Goal: Task Accomplishment & Management: Complete application form

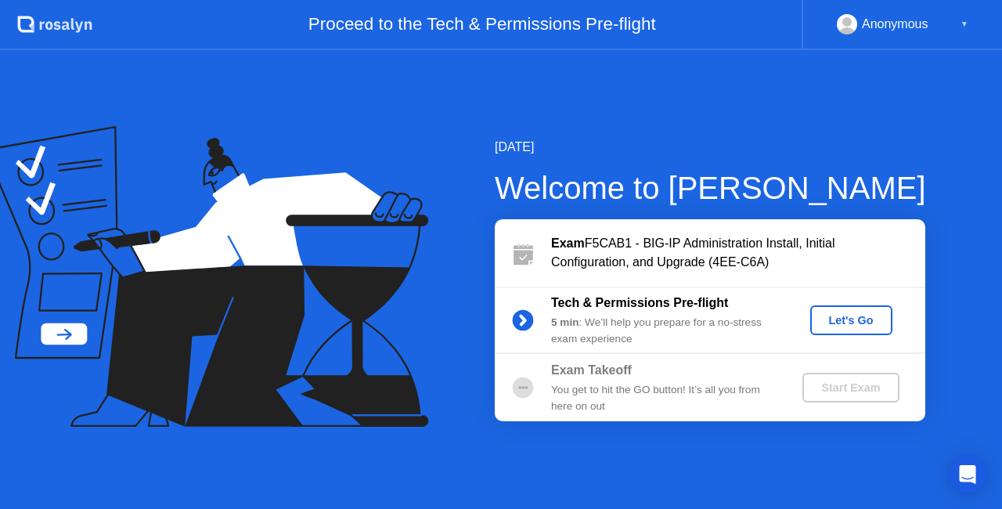
click at [868, 326] on div "Let's Go" at bounding box center [851, 320] width 70 height 13
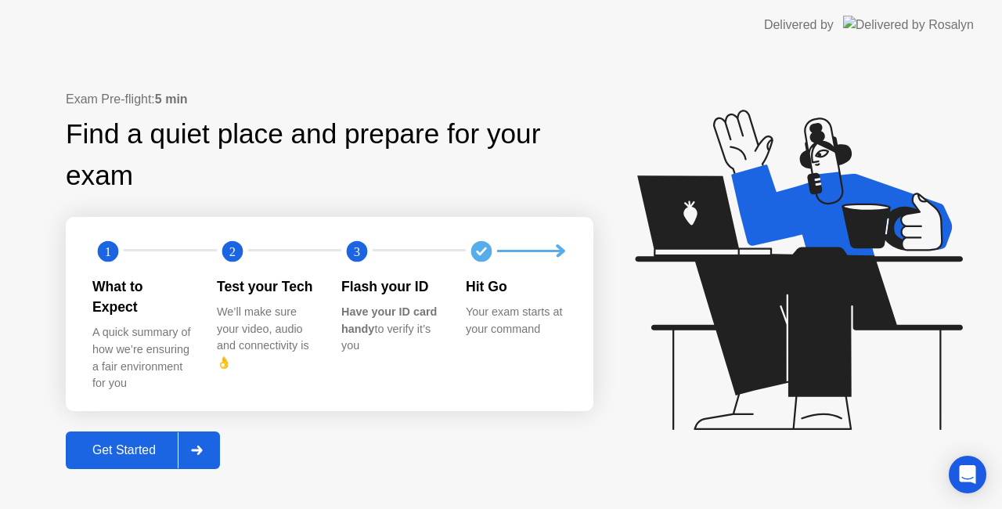
click at [128, 431] on button "Get Started" at bounding box center [143, 450] width 154 height 38
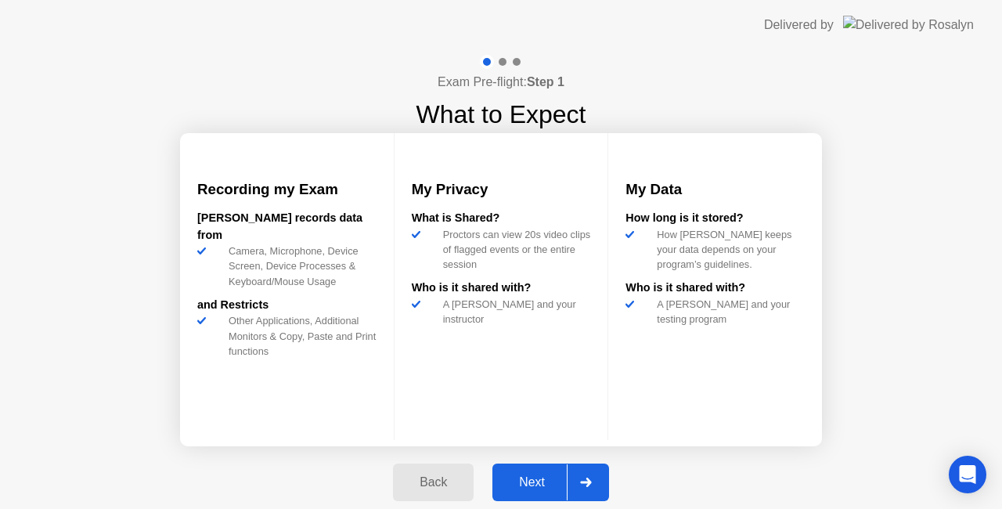
click at [592, 487] on div at bounding box center [586, 482] width 38 height 36
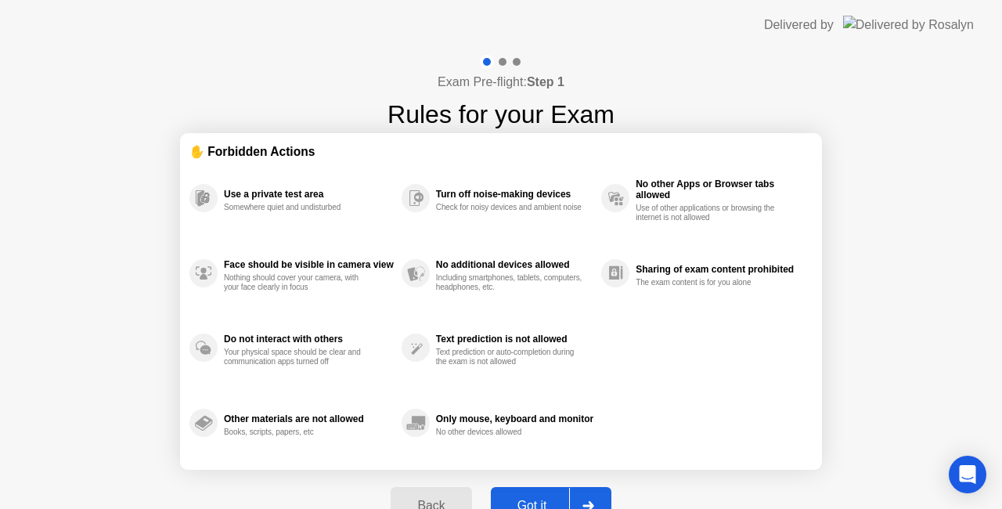
click at [592, 487] on button "Got it" at bounding box center [551, 506] width 121 height 38
select select "**********"
select select "*******"
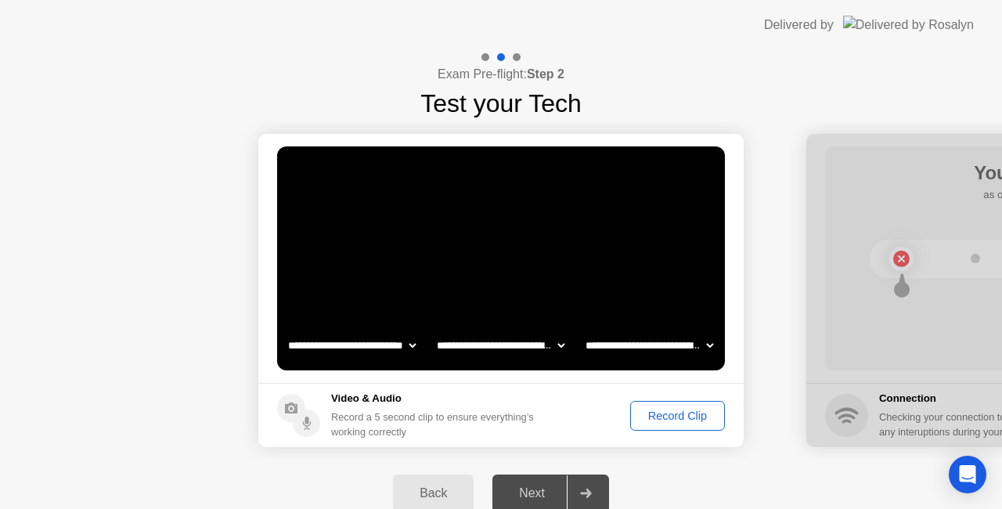
click at [699, 421] on div "Record Clip" at bounding box center [678, 415] width 84 height 13
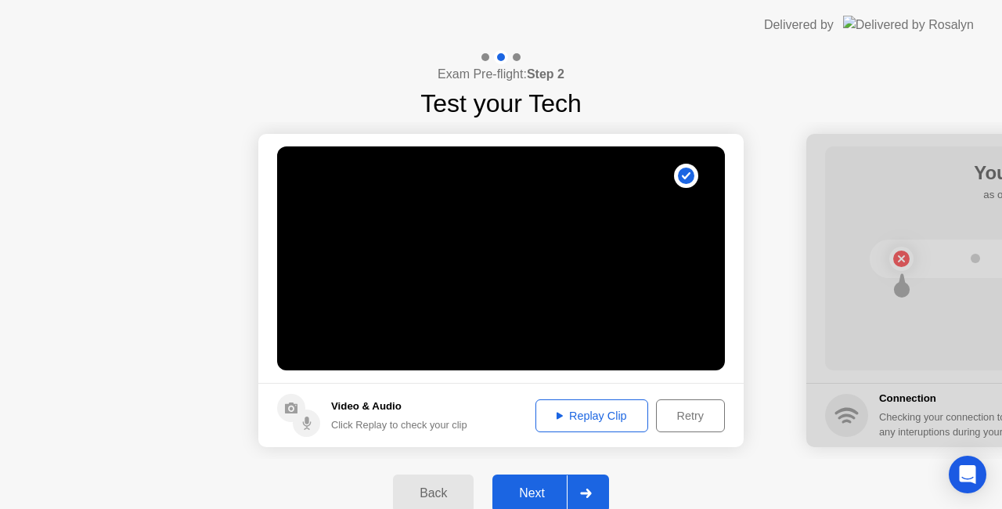
click at [634, 422] on div "Replay Clip" at bounding box center [592, 415] width 102 height 13
click at [611, 418] on div "Replay Clip" at bounding box center [592, 415] width 102 height 13
click at [576, 417] on div "Replay Clip" at bounding box center [592, 415] width 102 height 13
click at [588, 484] on div at bounding box center [586, 493] width 38 height 36
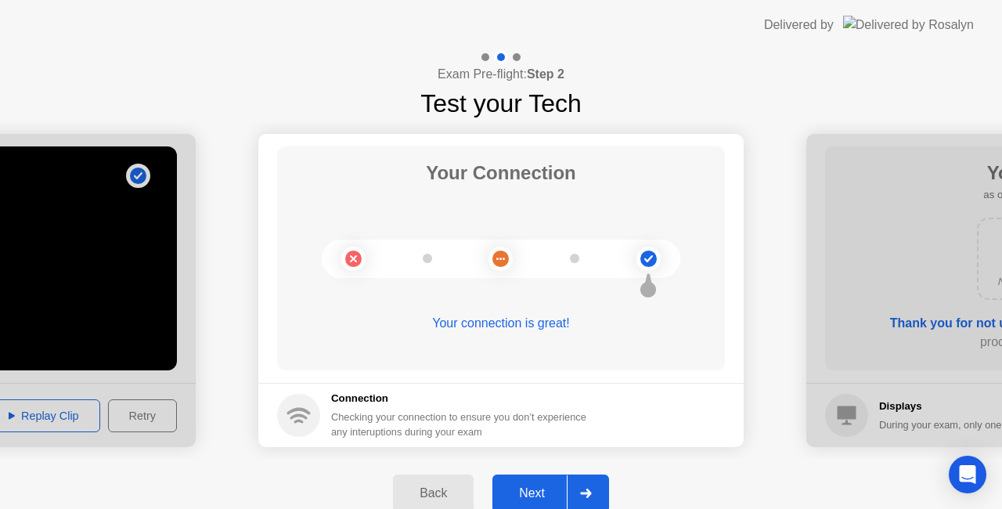
click at [548, 491] on div "Next" at bounding box center [532, 493] width 70 height 14
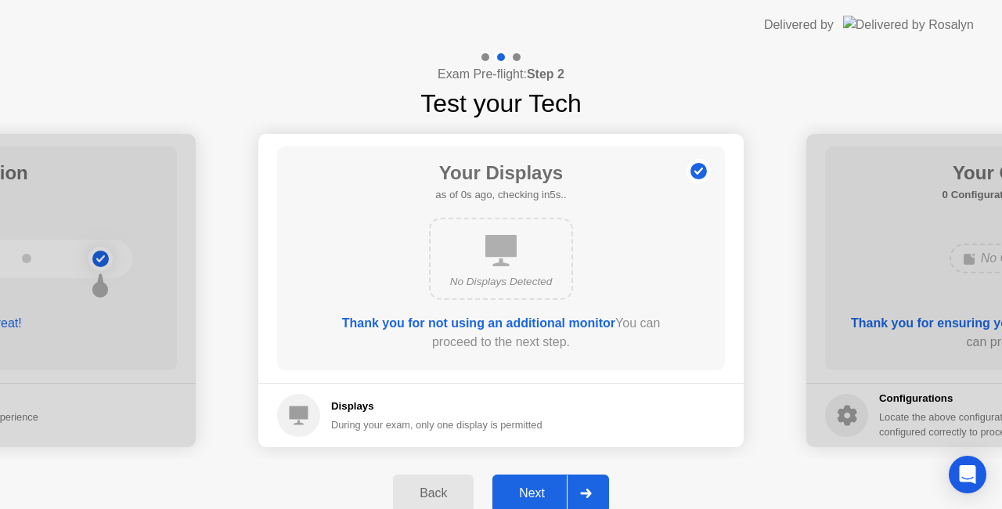
click at [532, 481] on button "Next" at bounding box center [550, 493] width 117 height 38
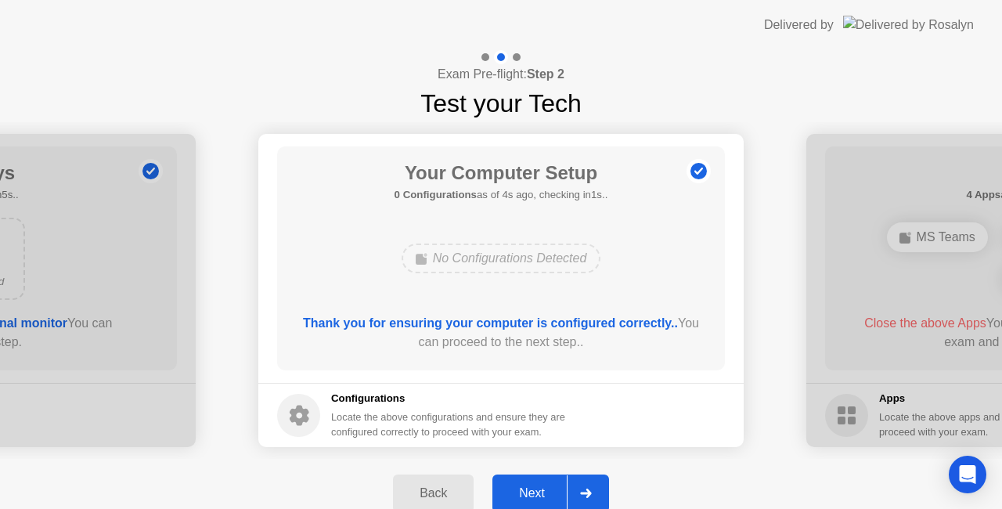
click at [568, 489] on div at bounding box center [586, 493] width 38 height 36
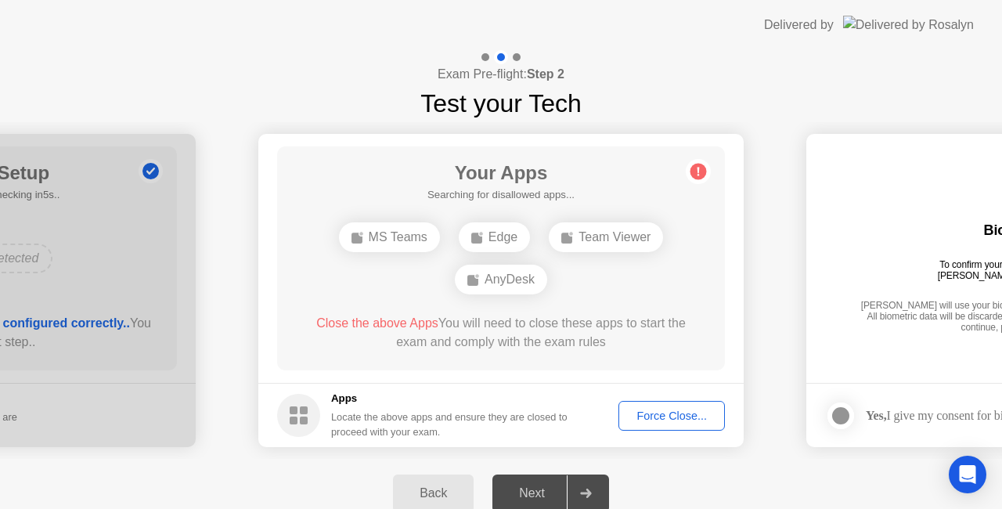
click at [615, 241] on div "Team Viewer" at bounding box center [606, 237] width 114 height 30
click at [624, 409] on div "Force Close..." at bounding box center [671, 415] width 95 height 13
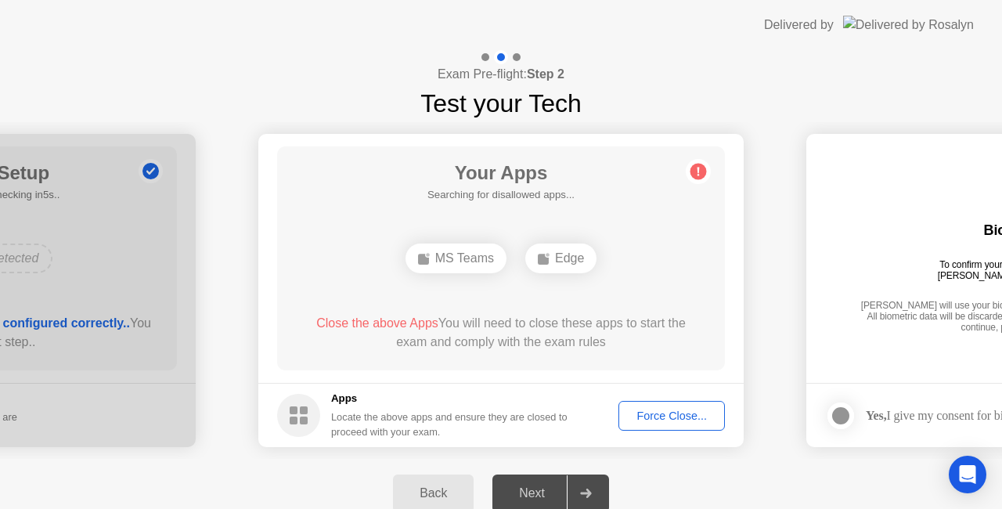
click at [633, 413] on div "Force Close..." at bounding box center [671, 415] width 95 height 13
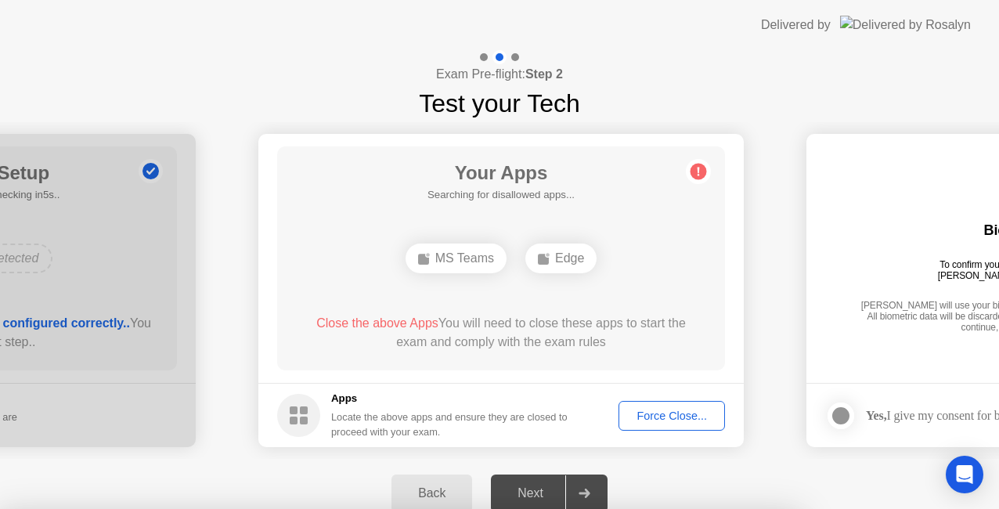
click at [747, 508] on div at bounding box center [499, 509] width 999 height 0
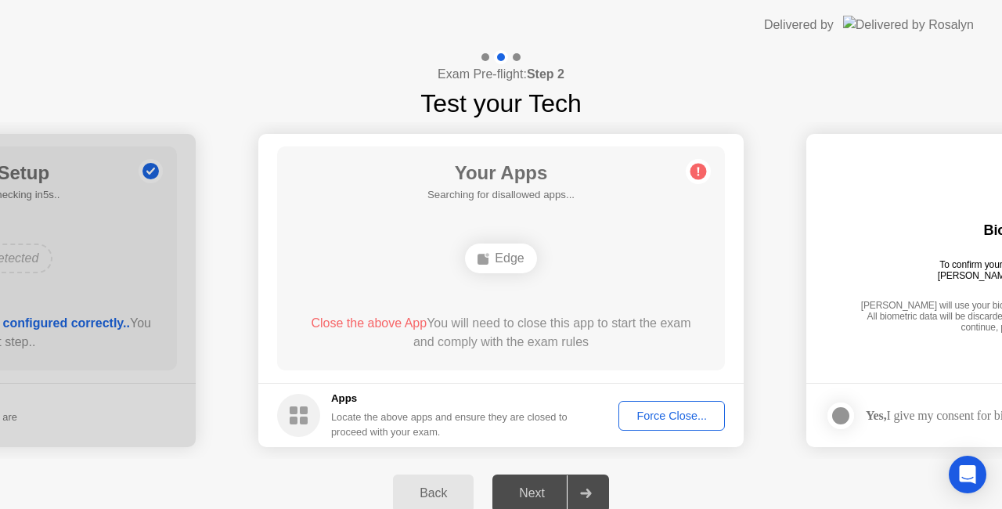
click at [631, 417] on div "Force Close..." at bounding box center [671, 415] width 95 height 13
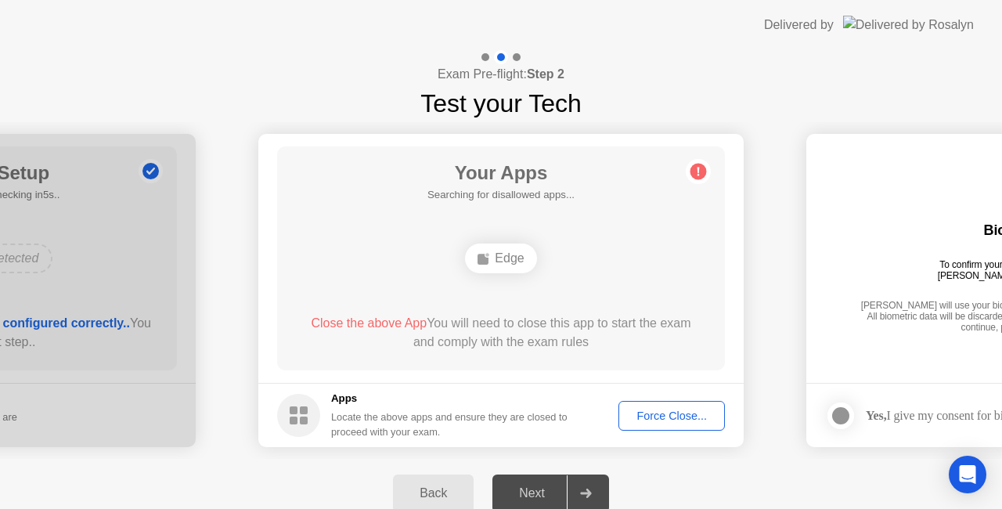
click at [511, 261] on div "Edge" at bounding box center [500, 258] width 71 height 30
click at [520, 250] on div "AnyDesk" at bounding box center [501, 258] width 92 height 30
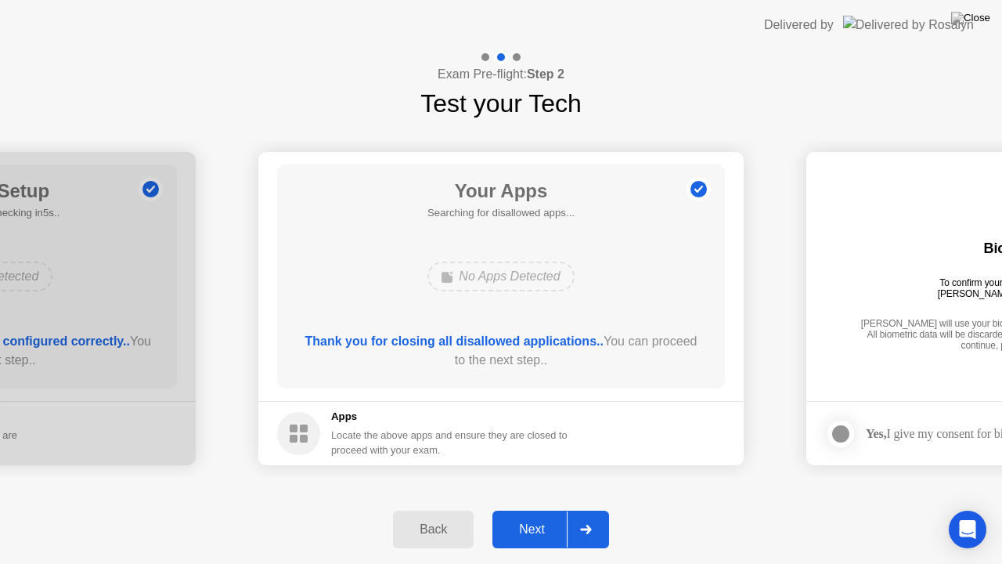
click at [564, 508] on button "Next" at bounding box center [550, 529] width 117 height 38
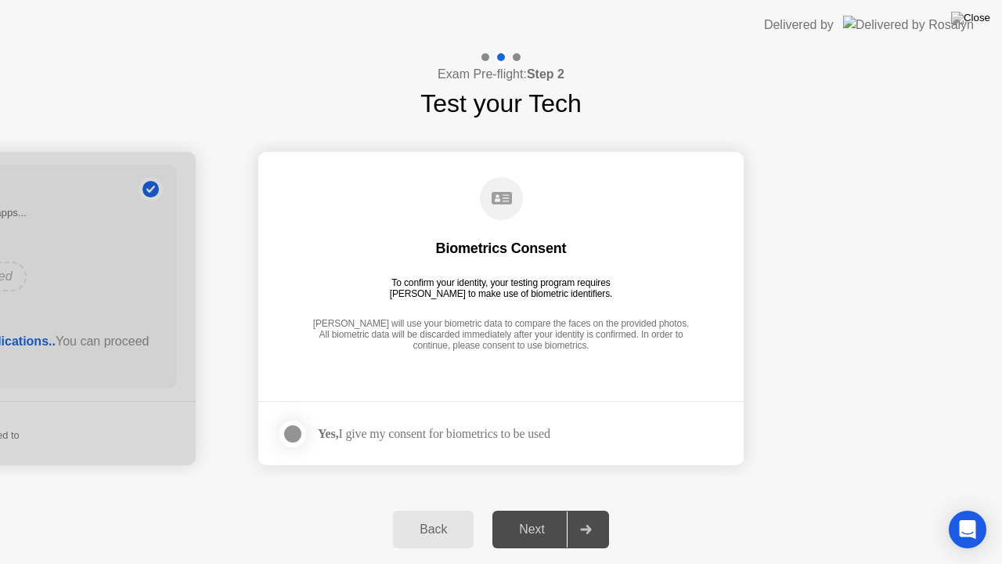
click at [470, 429] on div "Yes, I give my consent for biometrics to be used" at bounding box center [434, 433] width 232 height 15
click at [502, 207] on circle at bounding box center [501, 198] width 43 height 43
click at [290, 428] on div at bounding box center [292, 433] width 19 height 19
click at [521, 501] on div "Back Next" at bounding box center [501, 529] width 1002 height 69
click at [533, 508] on button "Next" at bounding box center [550, 529] width 117 height 38
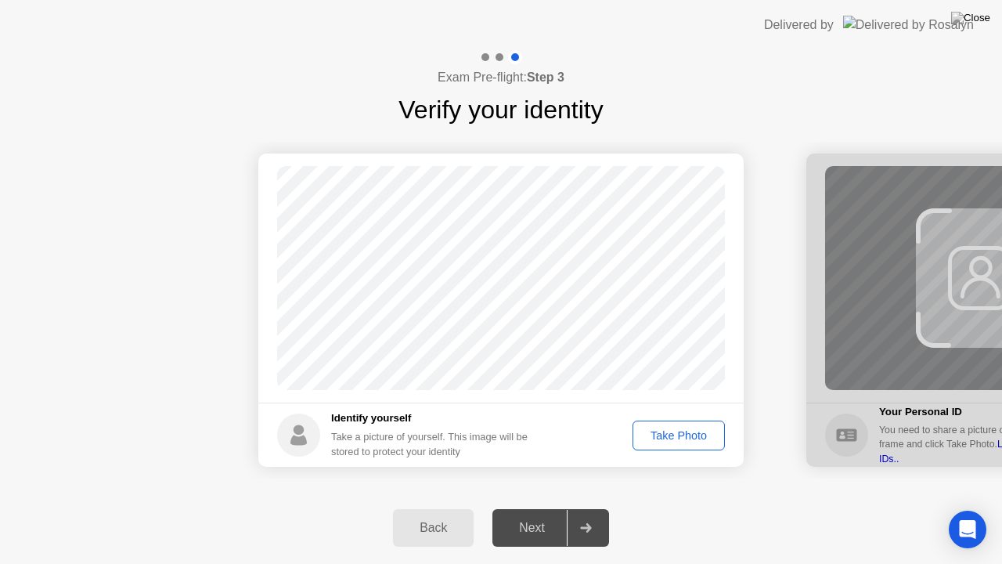
click at [682, 438] on div "Take Photo" at bounding box center [678, 435] width 81 height 13
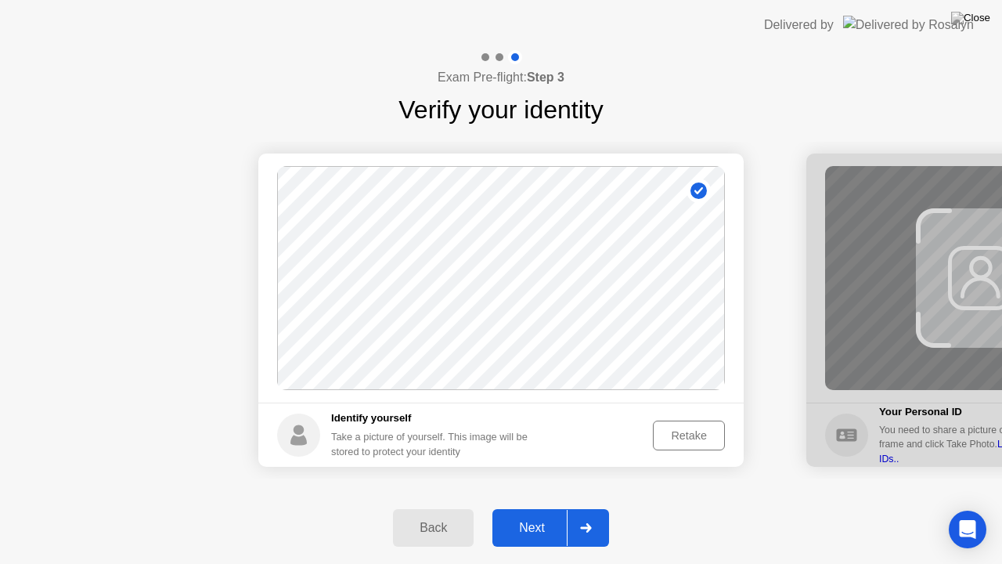
click at [553, 508] on div "Next" at bounding box center [532, 528] width 70 height 14
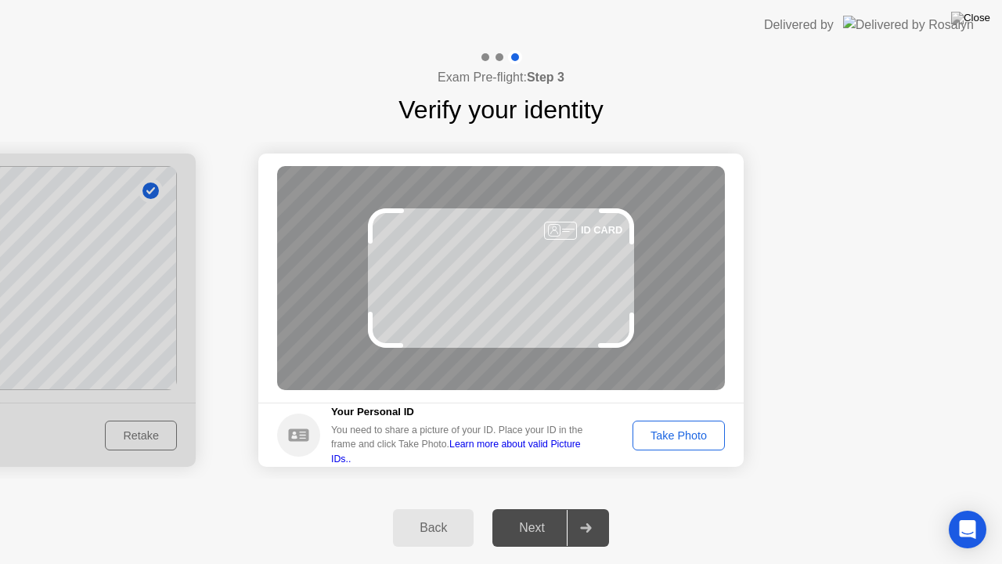
click at [651, 441] on div "Take Photo" at bounding box center [678, 435] width 81 height 13
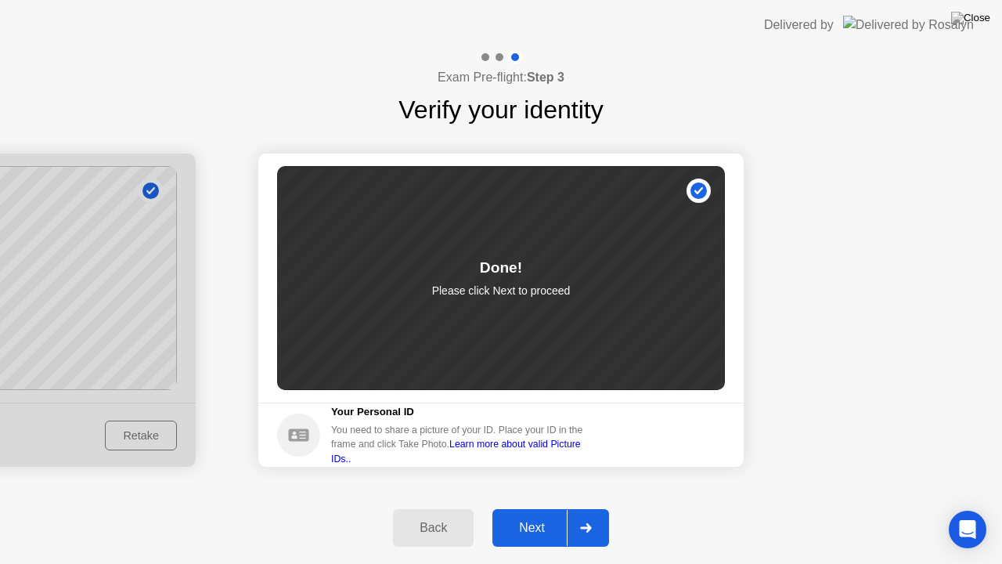
click at [562, 508] on div "Next" at bounding box center [532, 528] width 70 height 14
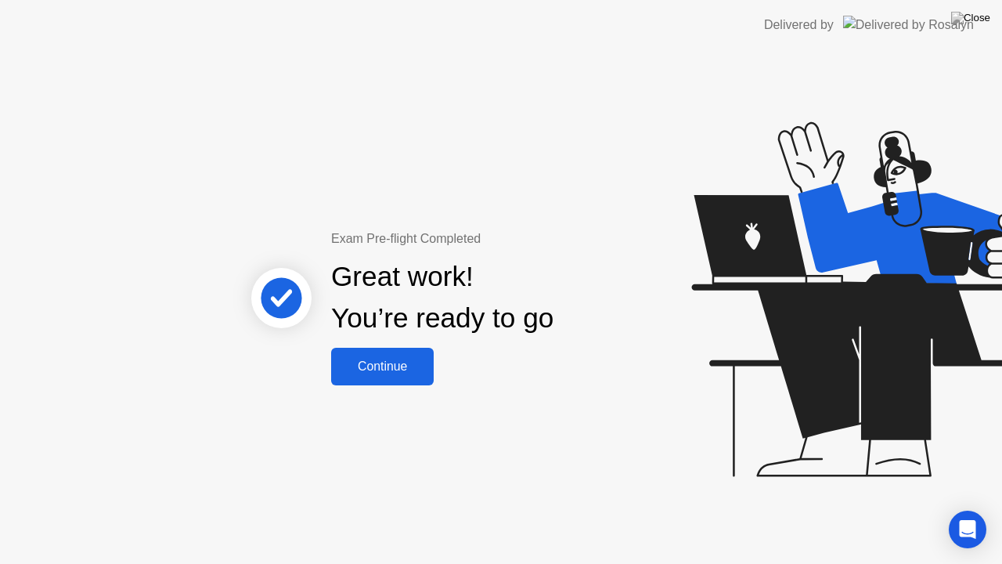
click at [427, 359] on div "Continue" at bounding box center [382, 366] width 93 height 14
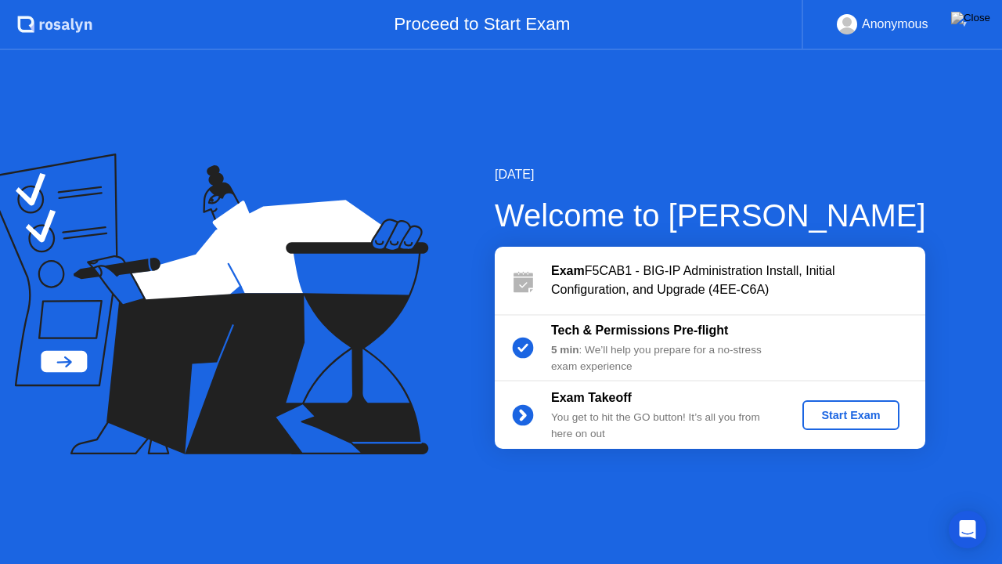
click at [825, 417] on div "Start Exam" at bounding box center [851, 415] width 84 height 13
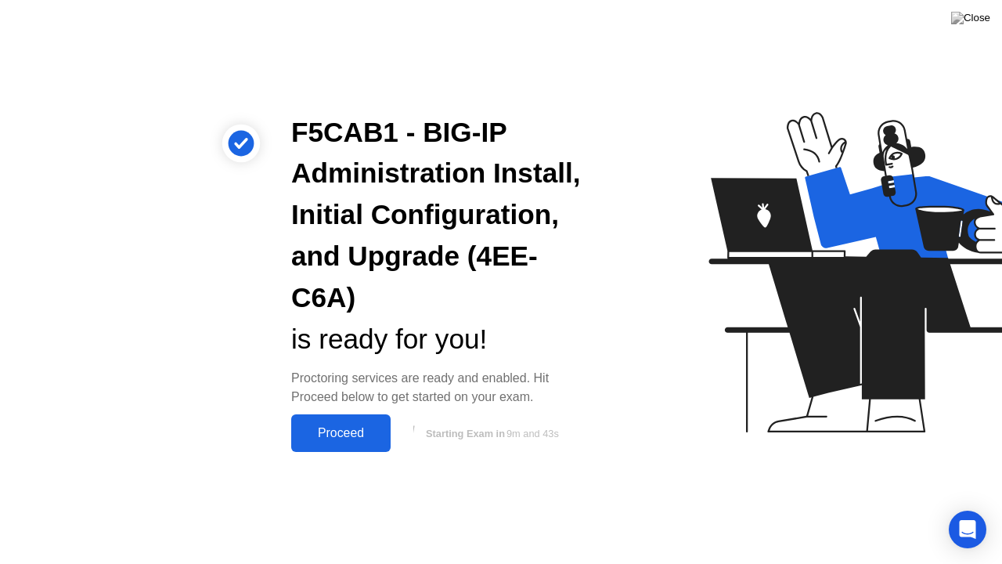
click at [334, 437] on div "Proceed" at bounding box center [341, 433] width 90 height 14
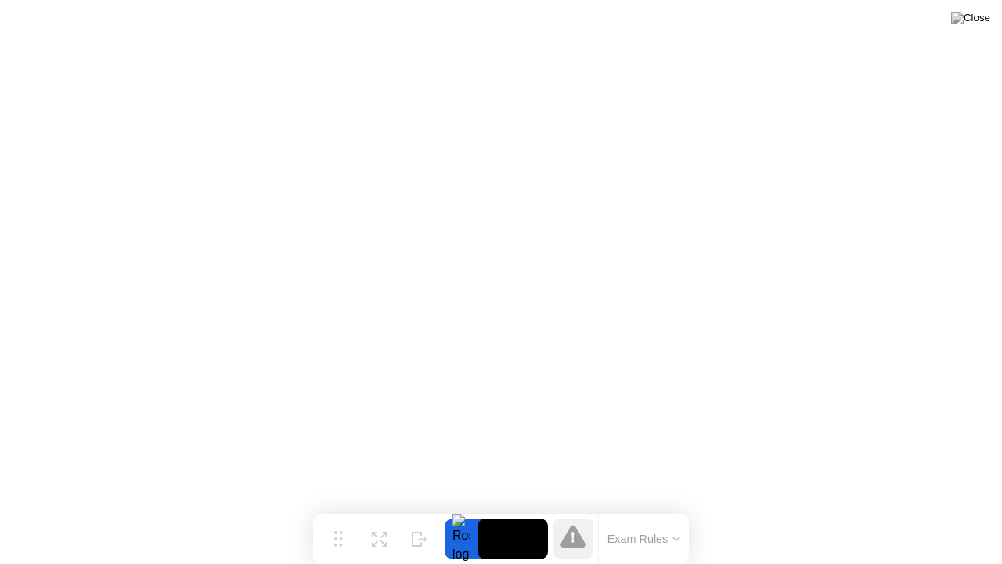
click at [658, 508] on button "Exam Rules" at bounding box center [644, 538] width 83 height 14
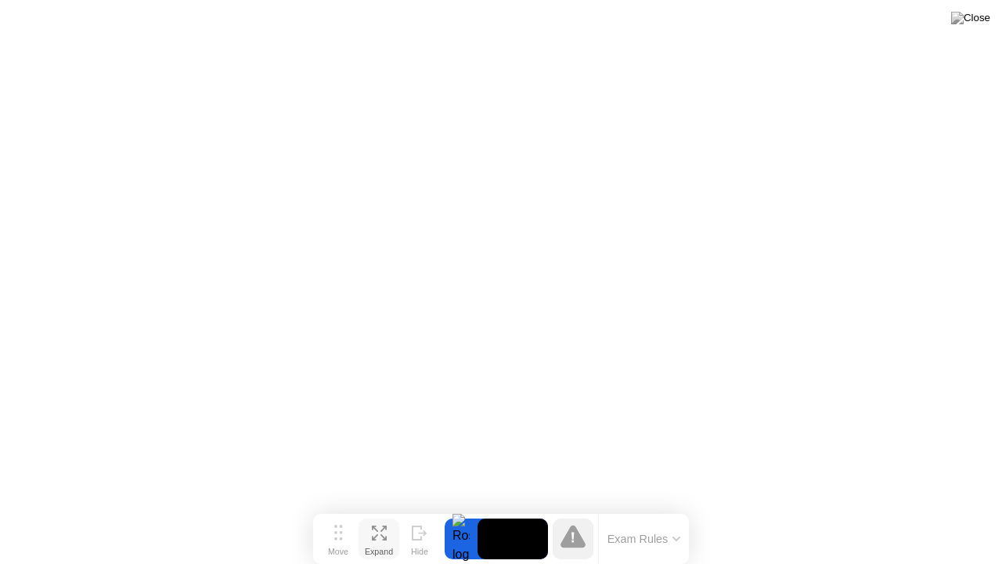
click at [379, 508] on icon at bounding box center [379, 532] width 15 height 15
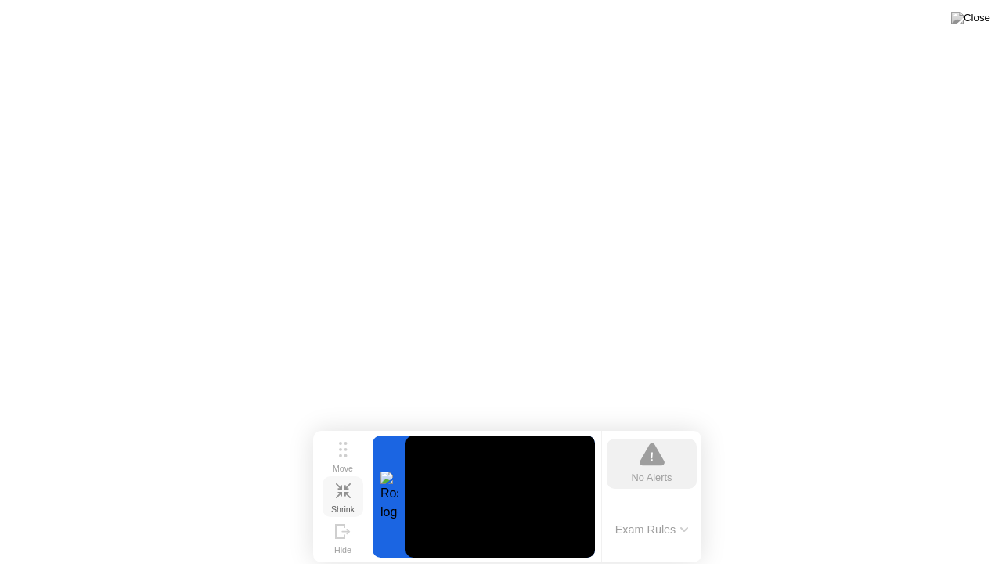
click at [341, 504] on div "Shrink" at bounding box center [342, 508] width 23 height 9
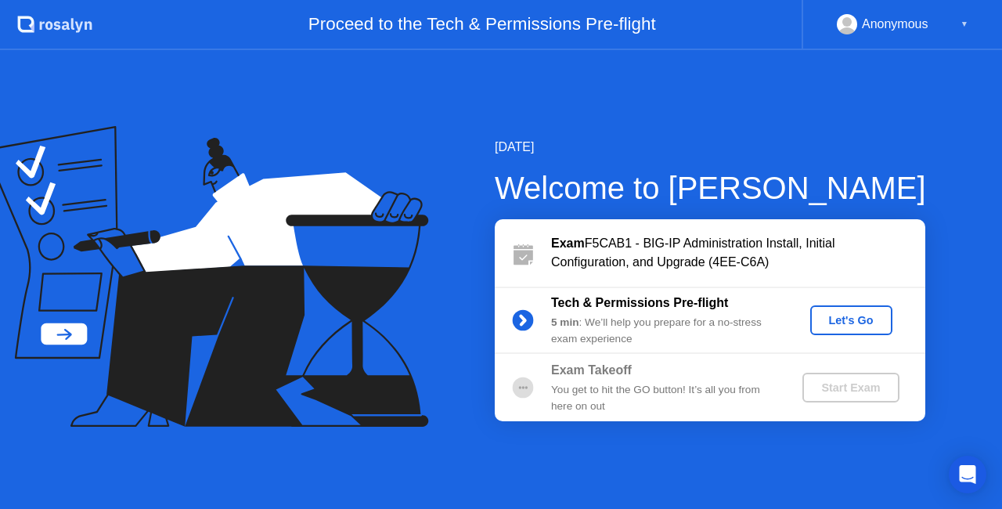
click at [833, 324] on div "Let's Go" at bounding box center [851, 320] width 70 height 13
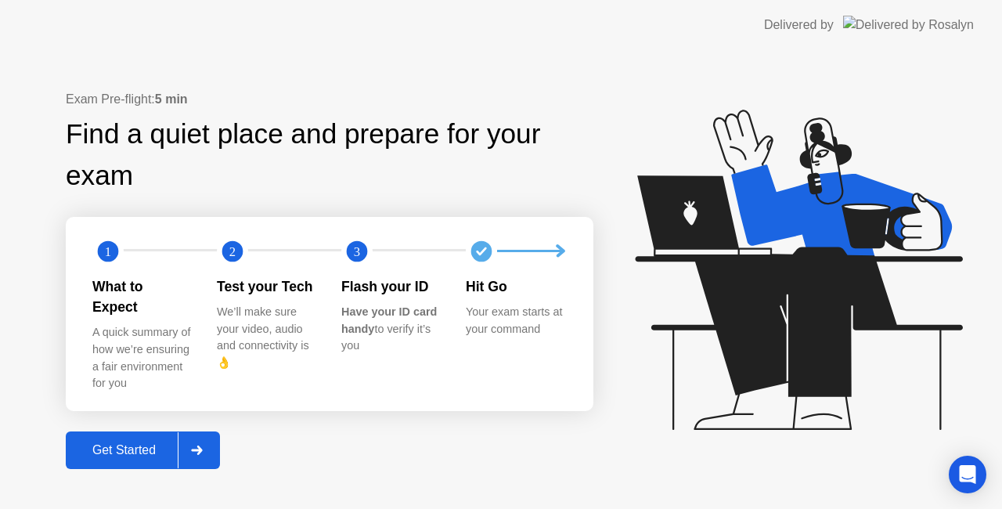
click at [138, 443] on div "Get Started" at bounding box center [123, 450] width 107 height 14
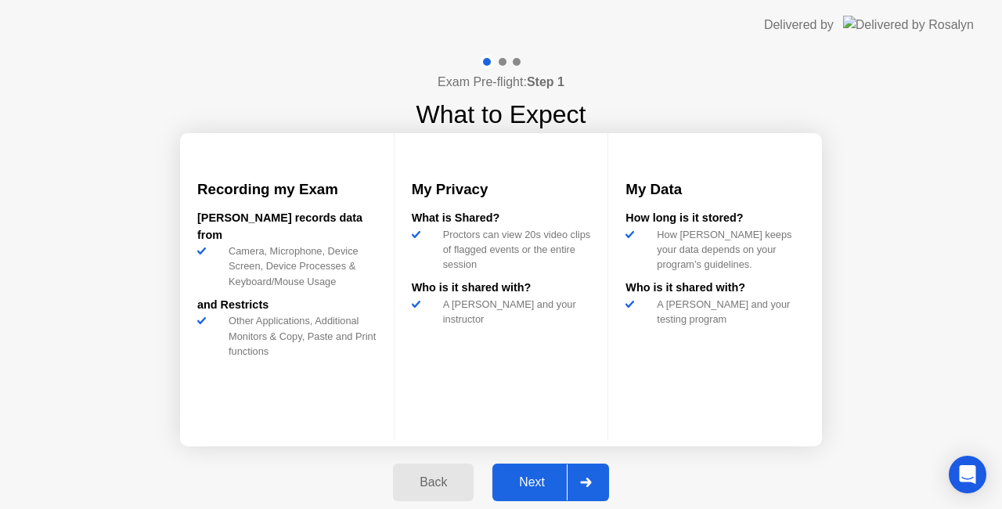
click at [562, 471] on button "Next" at bounding box center [550, 482] width 117 height 38
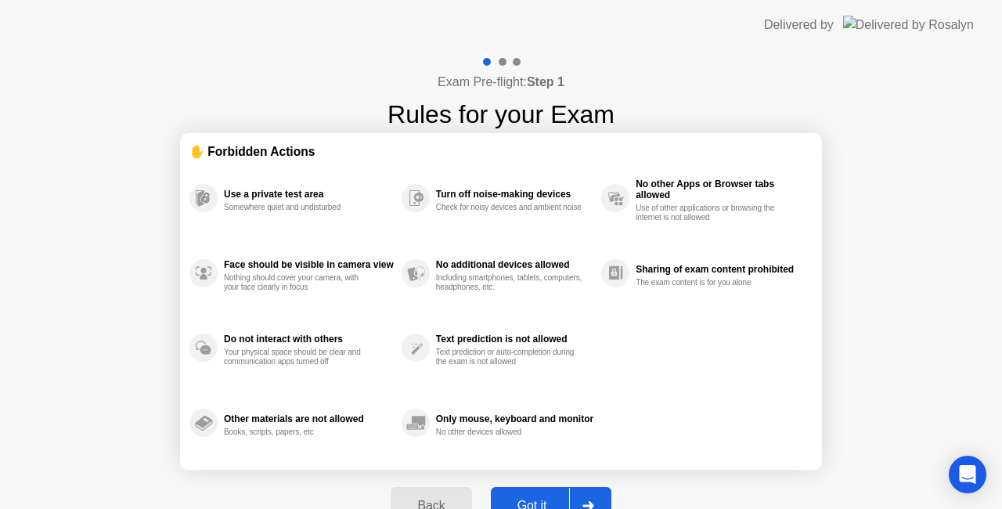
click at [562, 471] on div "Back Got it" at bounding box center [500, 506] width 239 height 72
click at [571, 492] on div at bounding box center [588, 506] width 38 height 36
select select "**********"
select select "*******"
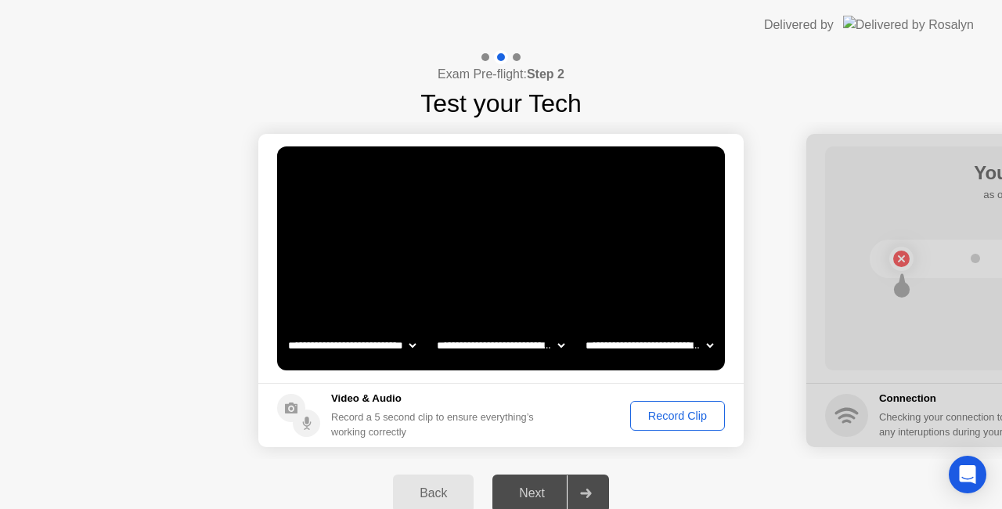
click at [565, 470] on div "Back Next" at bounding box center [501, 493] width 1002 height 69
click at [677, 410] on div "Record Clip" at bounding box center [678, 415] width 84 height 13
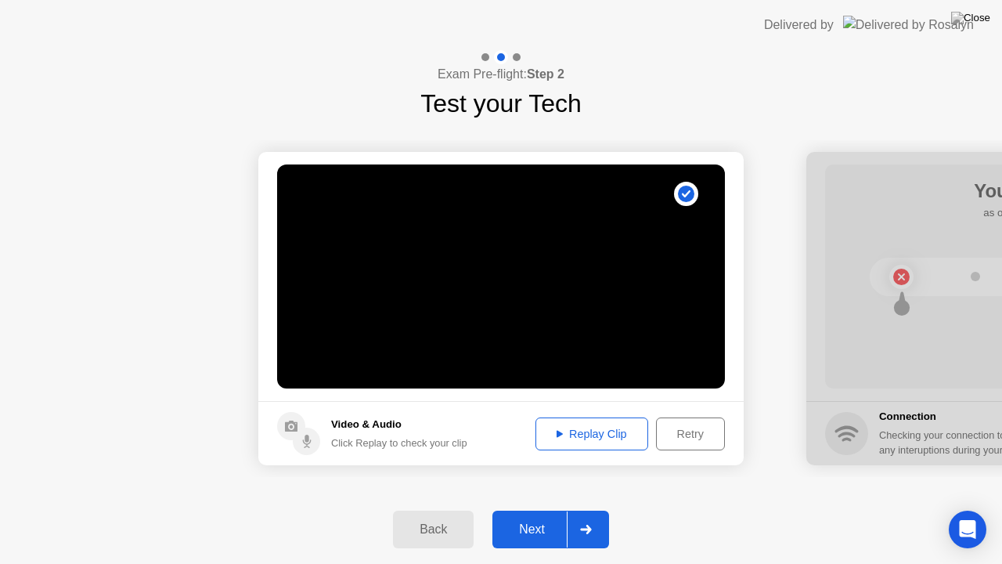
click at [582, 427] on div "Replay Clip" at bounding box center [592, 433] width 102 height 13
click at [581, 437] on div "Replay Clip" at bounding box center [592, 433] width 102 height 13
click at [558, 433] on icon at bounding box center [560, 433] width 6 height 7
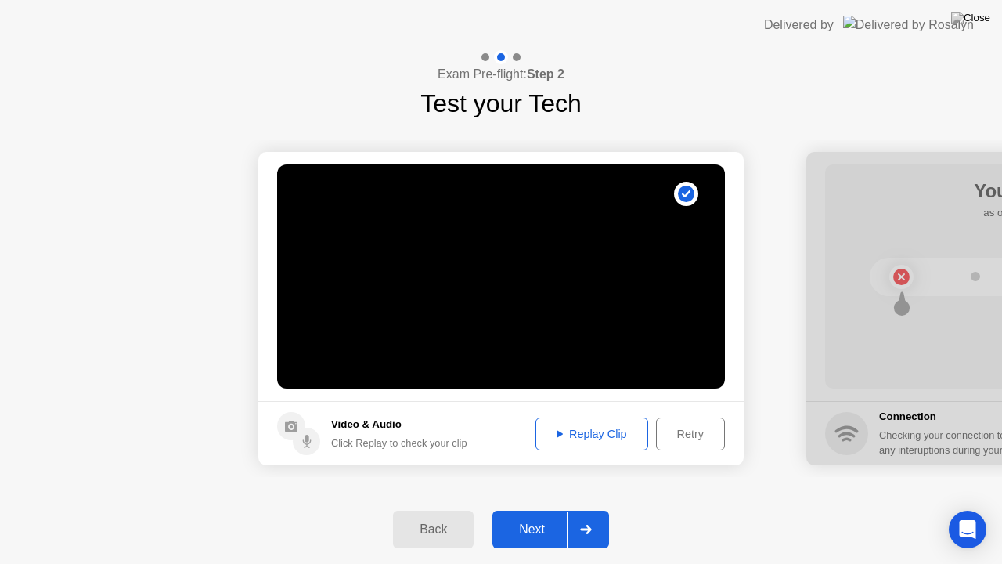
click at [561, 433] on div "Replay Clip" at bounding box center [592, 433] width 102 height 13
click at [567, 508] on div at bounding box center [586, 529] width 38 height 36
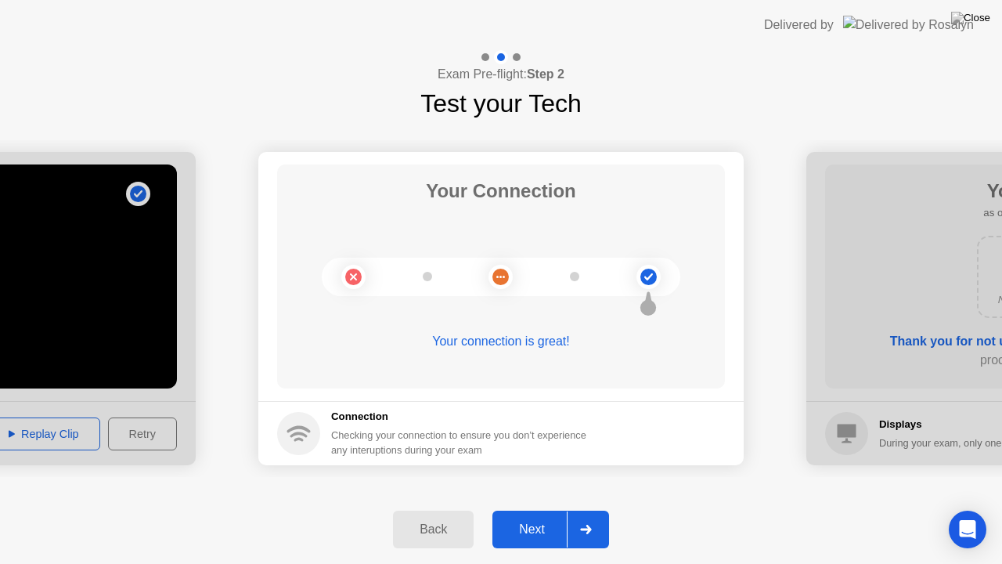
click at [549, 508] on button "Next" at bounding box center [550, 529] width 117 height 38
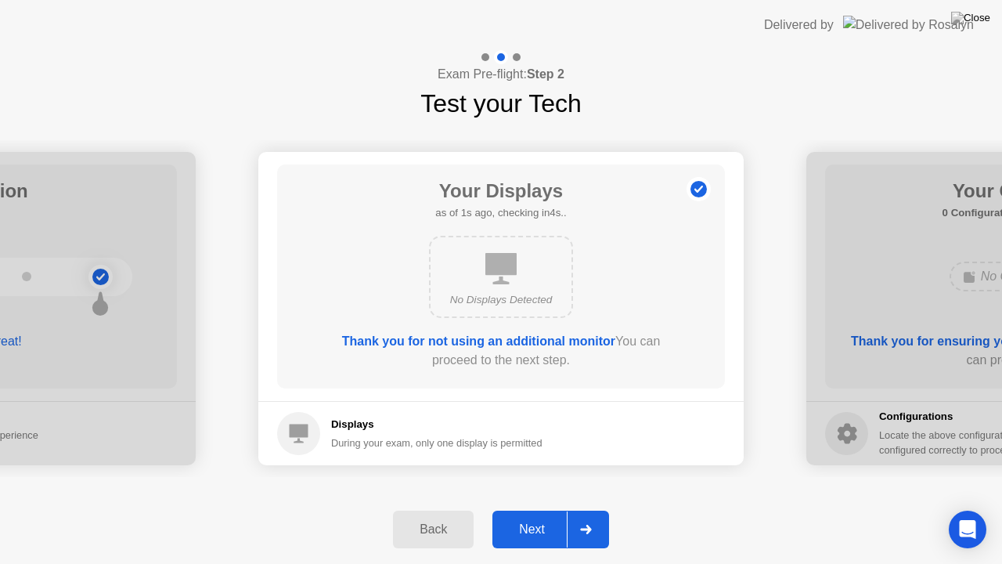
click at [549, 508] on button "Next" at bounding box center [550, 529] width 117 height 38
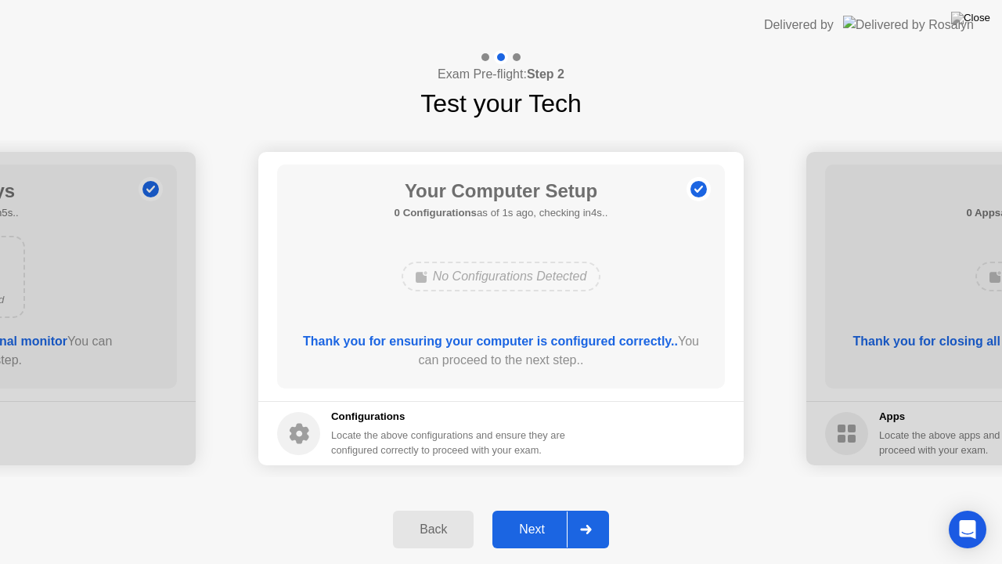
click at [549, 508] on button "Next" at bounding box center [550, 529] width 117 height 38
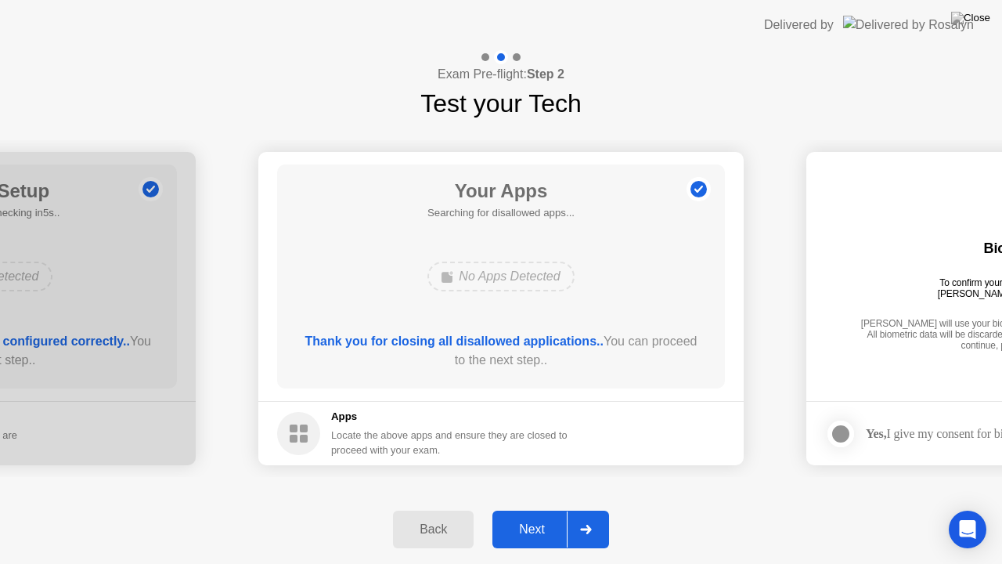
click at [549, 508] on button "Next" at bounding box center [550, 529] width 117 height 38
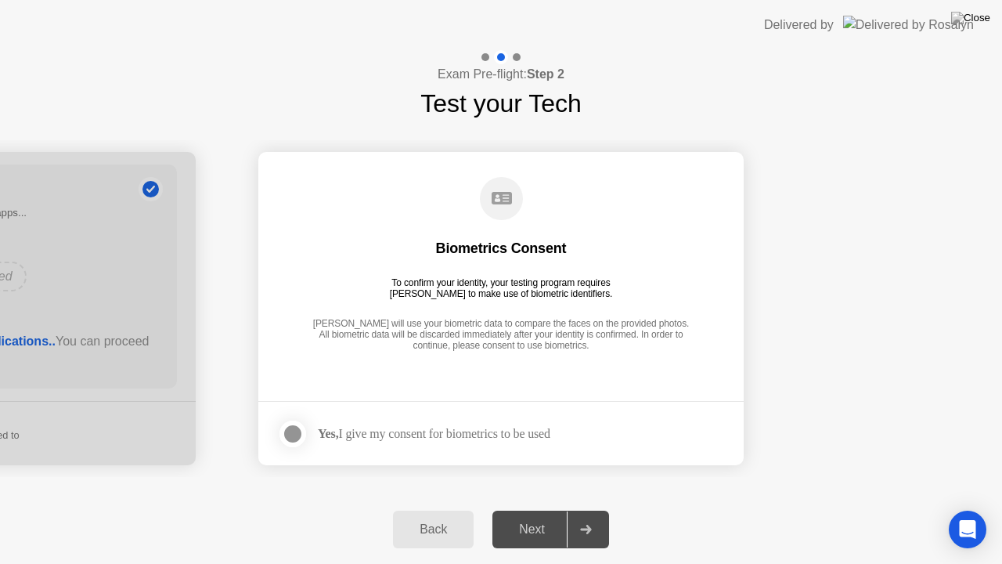
click at [464, 438] on div "Yes, I give my consent for biometrics to be used" at bounding box center [434, 433] width 232 height 15
click at [476, 429] on div "Yes, I give my consent for biometrics to be used" at bounding box center [434, 433] width 232 height 15
click at [311, 432] on label at bounding box center [297, 433] width 41 height 31
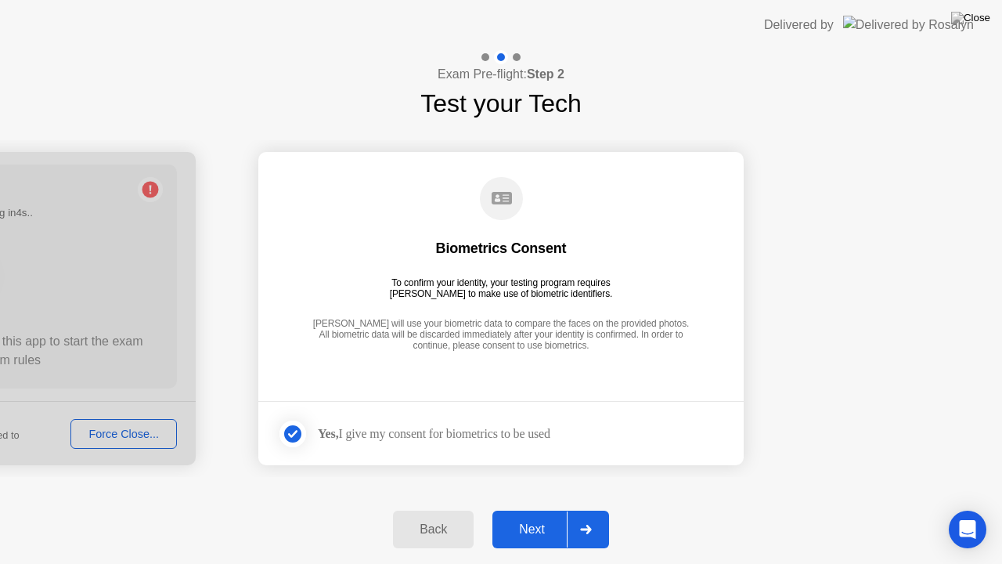
click at [531, 508] on div "Next" at bounding box center [532, 529] width 70 height 14
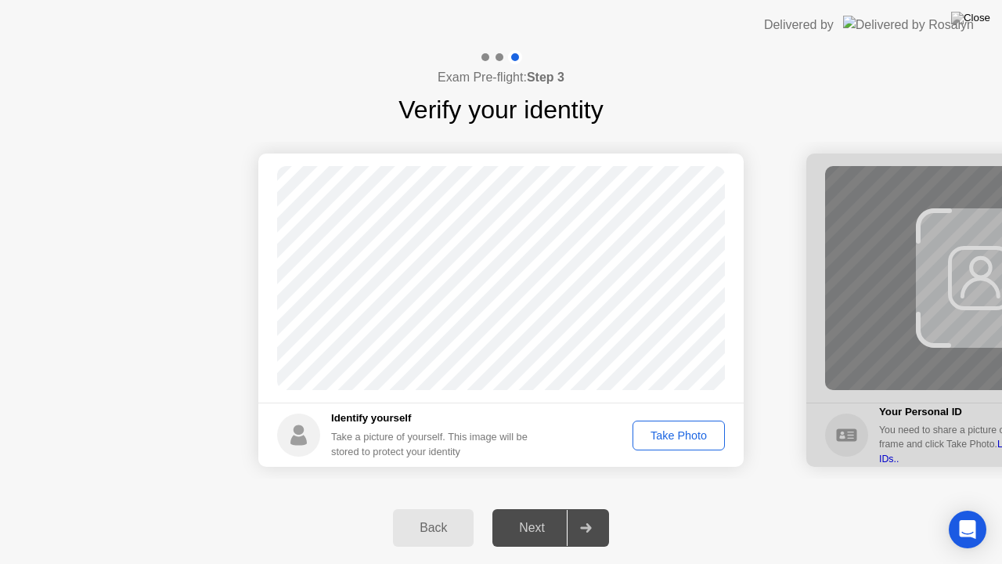
click at [687, 429] on div "Take Photo" at bounding box center [678, 435] width 81 height 13
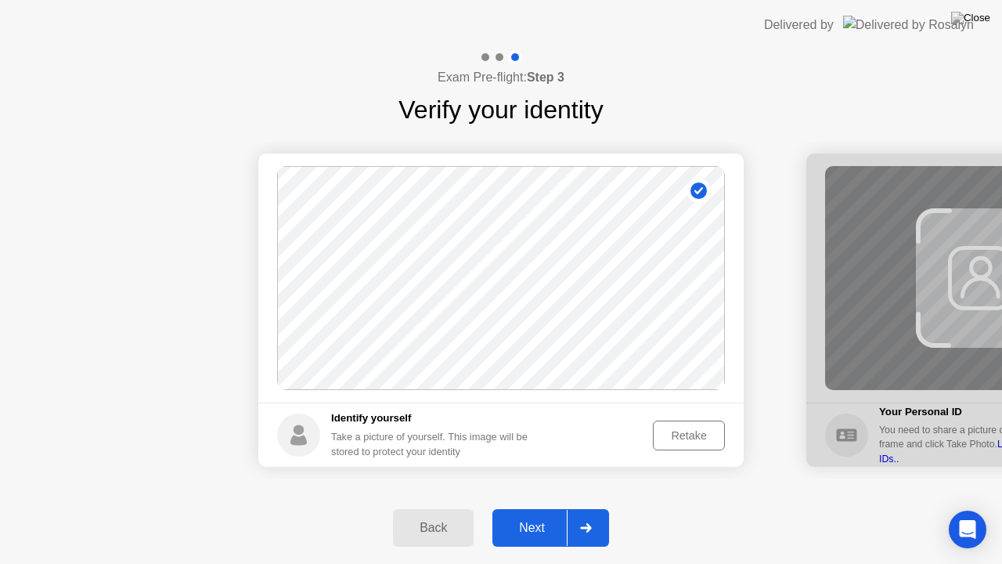
click at [537, 506] on div "Back Next" at bounding box center [501, 528] width 1002 height 72
click at [528, 508] on button "Next" at bounding box center [550, 528] width 117 height 38
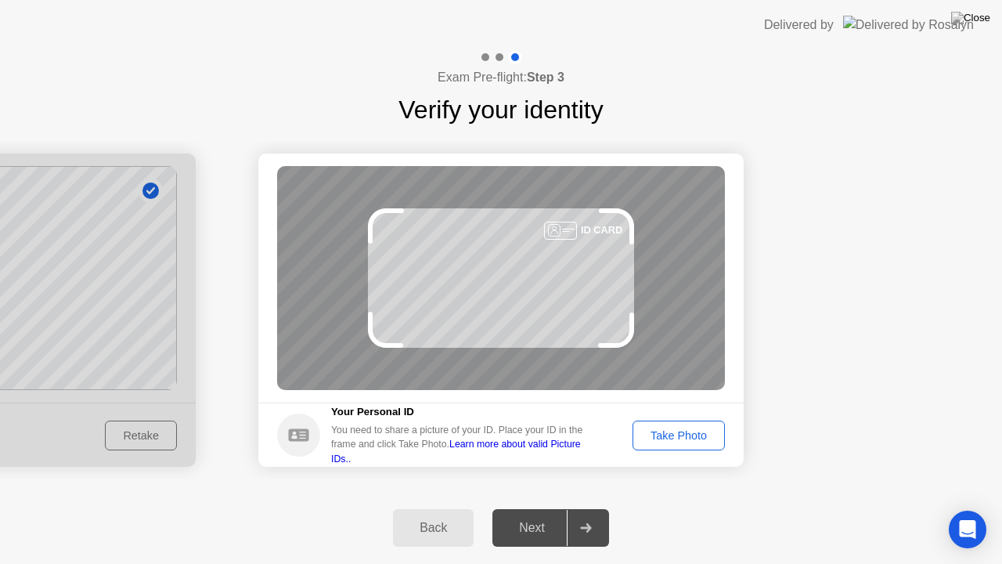
click at [667, 434] on div "Take Photo" at bounding box center [678, 435] width 81 height 13
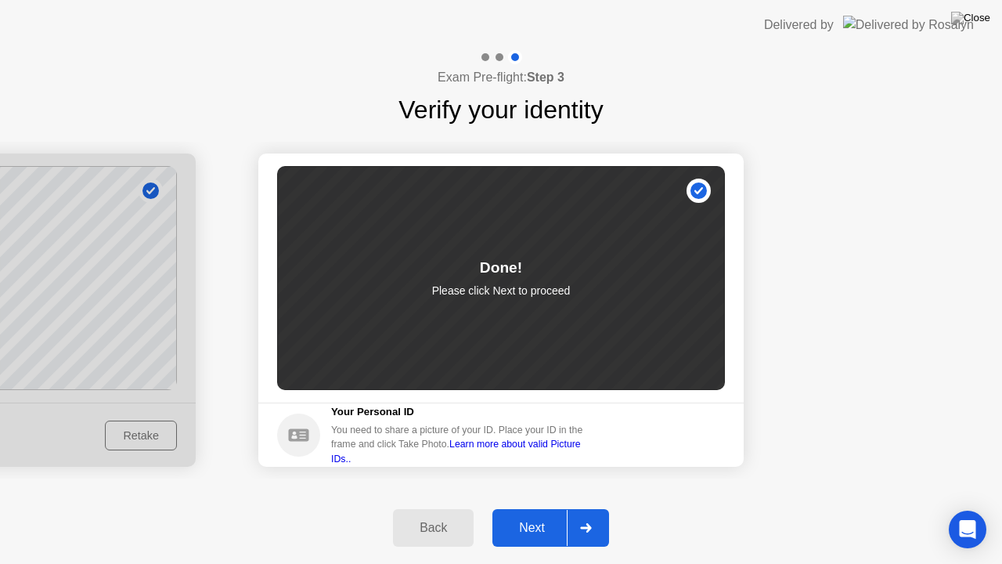
click at [534, 508] on div "Next" at bounding box center [532, 528] width 70 height 14
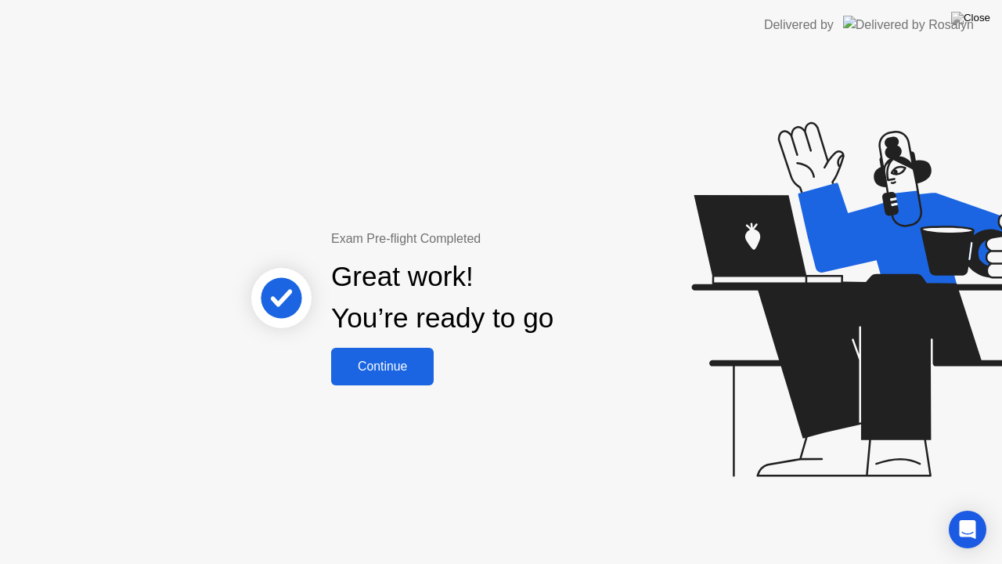
click at [393, 361] on div "Continue" at bounding box center [382, 366] width 93 height 14
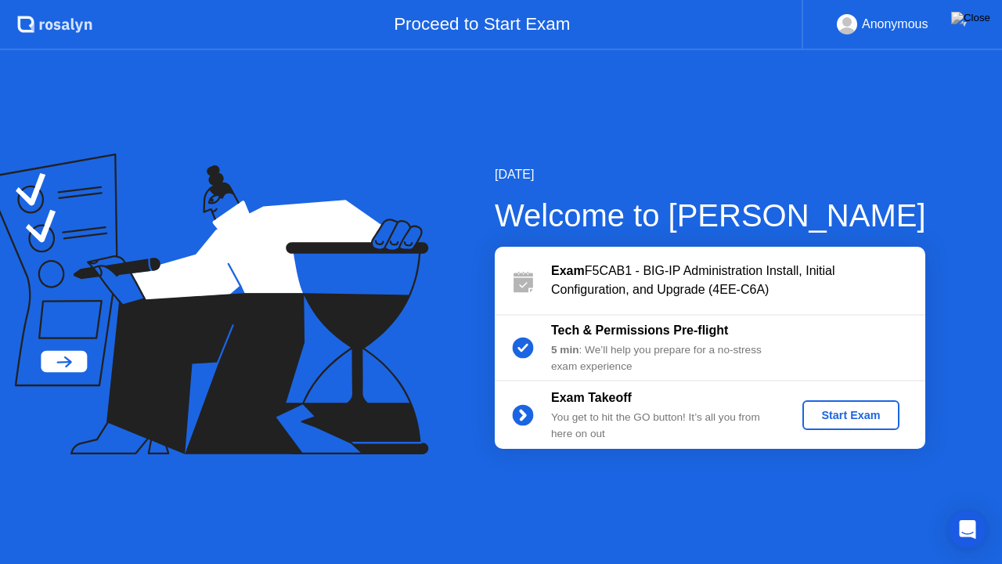
click at [825, 415] on div "Start Exam" at bounding box center [851, 415] width 84 height 13
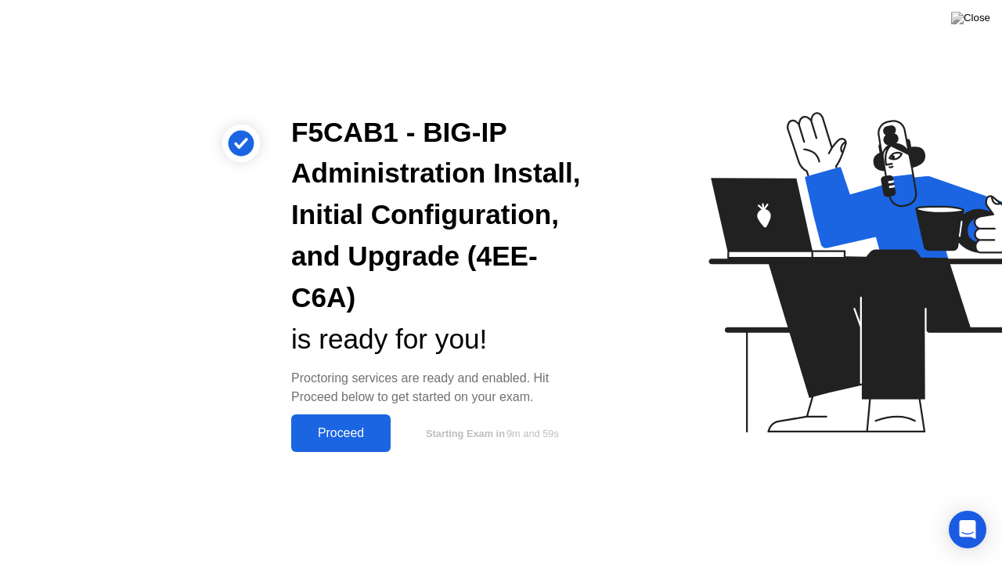
click at [358, 433] on div "Proceed" at bounding box center [341, 433] width 90 height 14
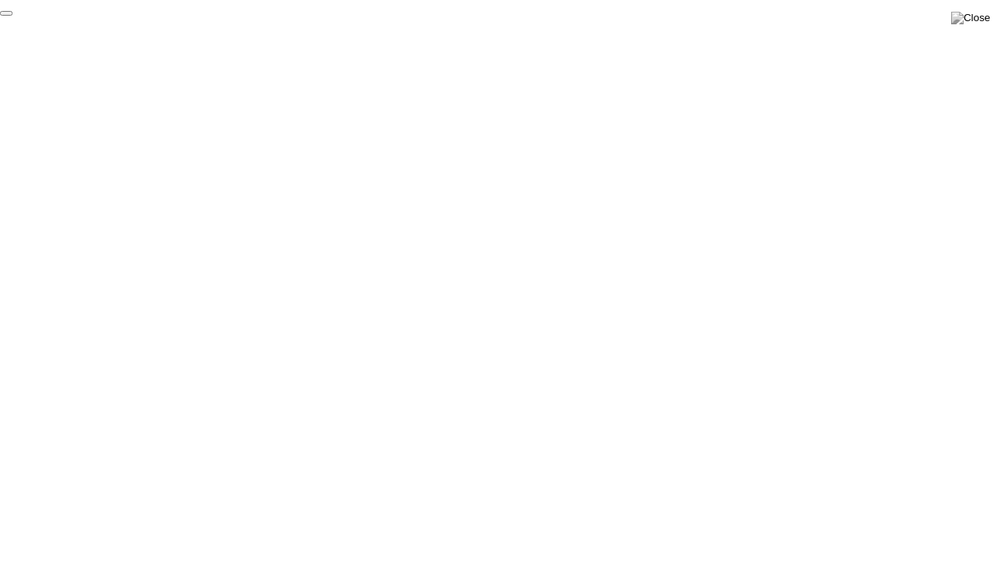
click at [13, 16] on button "End Proctoring Session" at bounding box center [6, 13] width 13 height 5
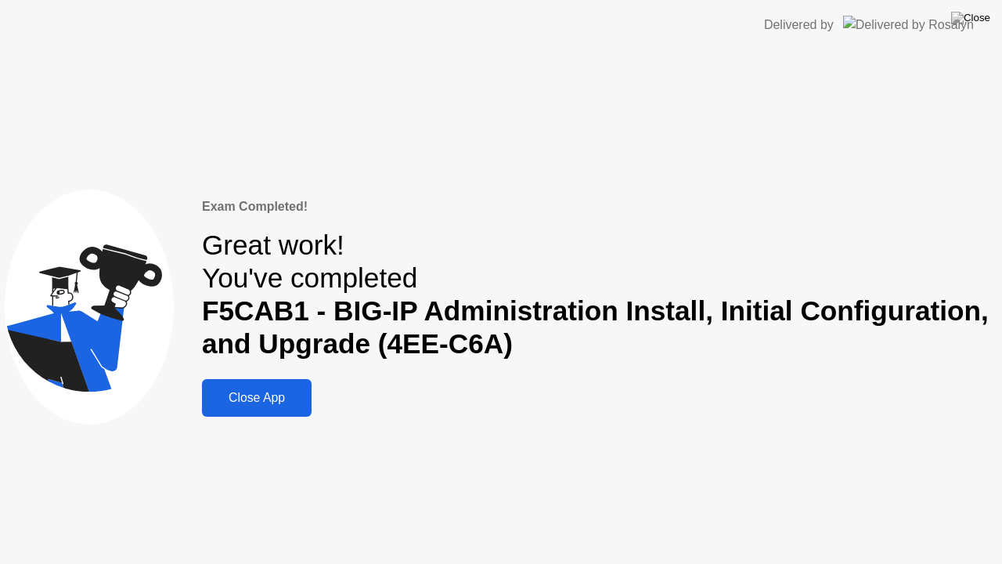
click at [301, 383] on button "Close App" at bounding box center [257, 398] width 110 height 38
